Goal: Information Seeking & Learning: Check status

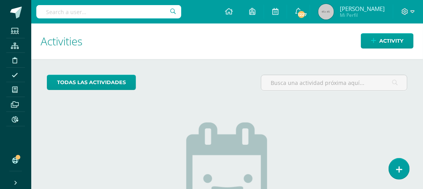
click at [47, 12] on input "text" at bounding box center [108, 11] width 145 height 13
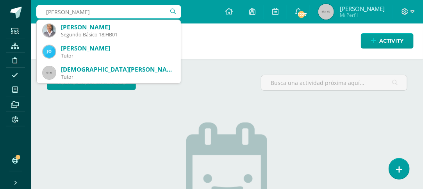
type input "jose sebastian tun mendez"
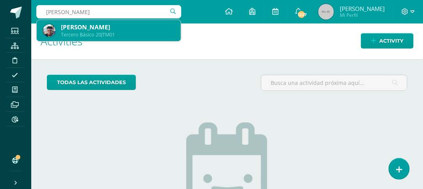
click at [89, 29] on div "José Sebastian Tun Méndez" at bounding box center [118, 27] width 114 height 8
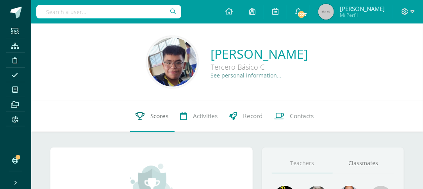
click at [158, 116] on span "Scores" at bounding box center [160, 116] width 18 height 8
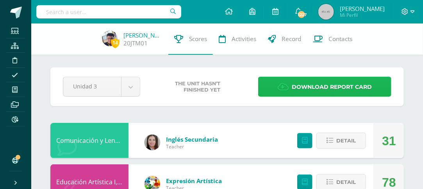
click at [324, 85] on span "Download report card" at bounding box center [332, 86] width 80 height 19
